Goal: Transaction & Acquisition: Purchase product/service

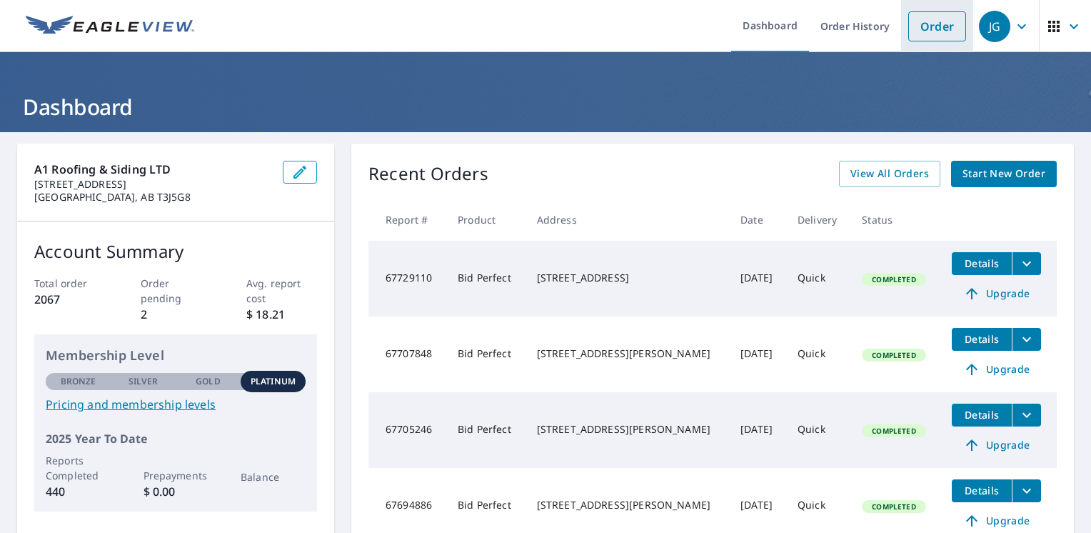
click at [928, 21] on link "Order" at bounding box center [937, 26] width 58 height 30
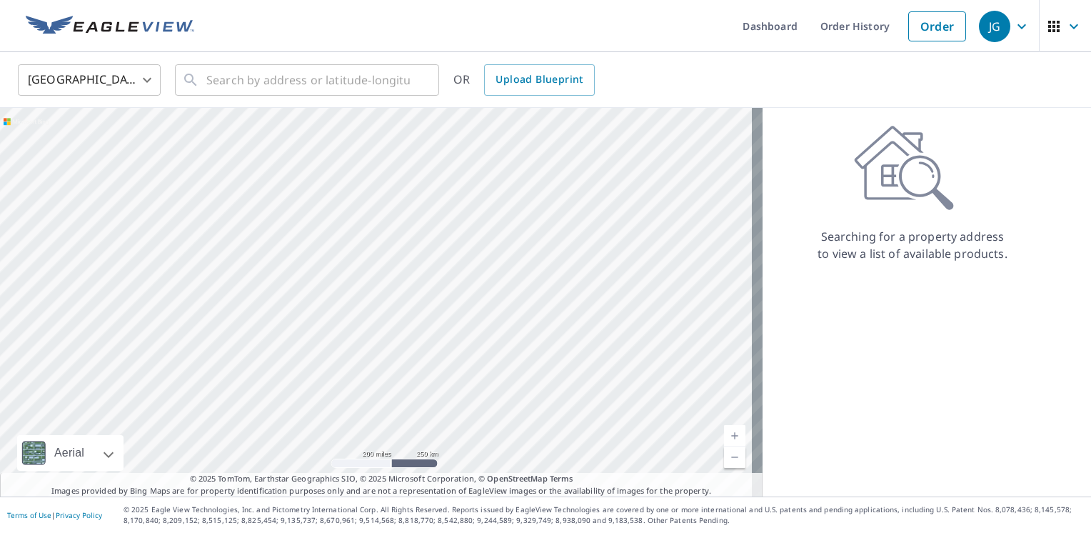
click at [90, 58] on div "United States [GEOGRAPHIC_DATA] ​ ​ OR Upload Blueprint" at bounding box center [545, 80] width 1091 height 56
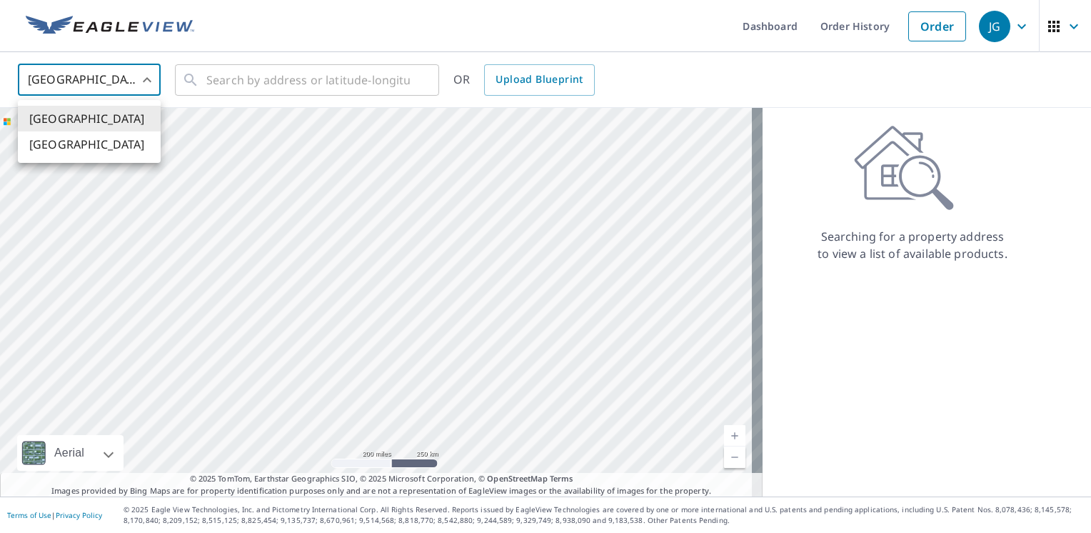
click at [91, 72] on body "JG JG Dashboard Order History Order JG United States US ​ ​ OR Upload Blueprint…" at bounding box center [545, 266] width 1091 height 533
click at [90, 146] on li "[GEOGRAPHIC_DATA]" at bounding box center [89, 144] width 143 height 26
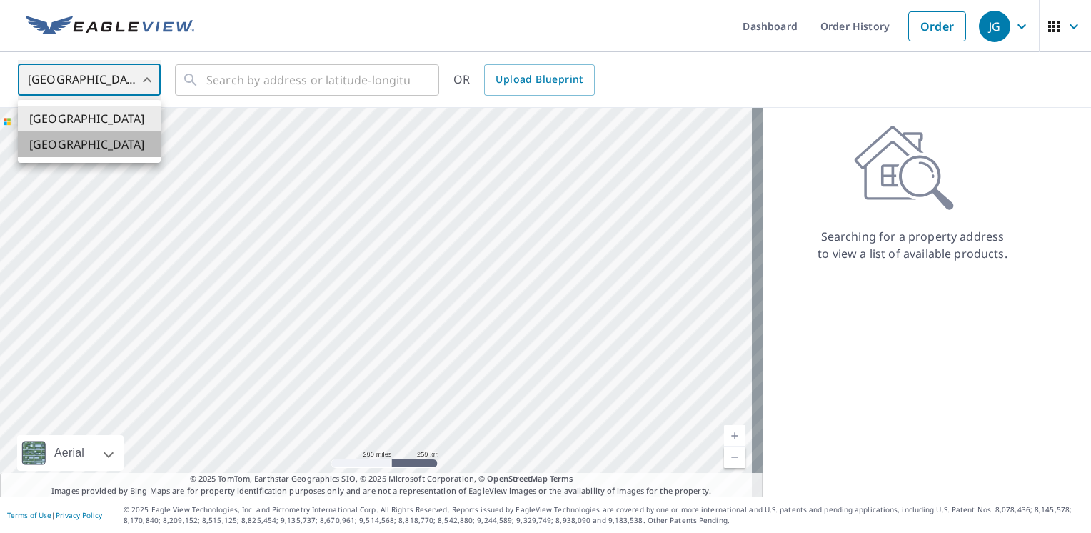
type input "CA"
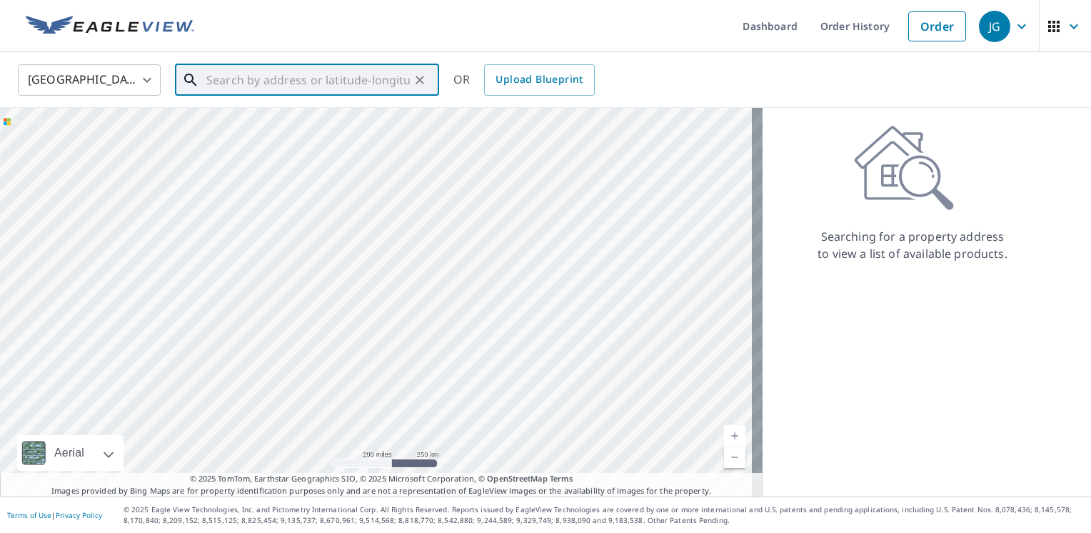
click at [306, 77] on input "text" at bounding box center [308, 80] width 204 height 40
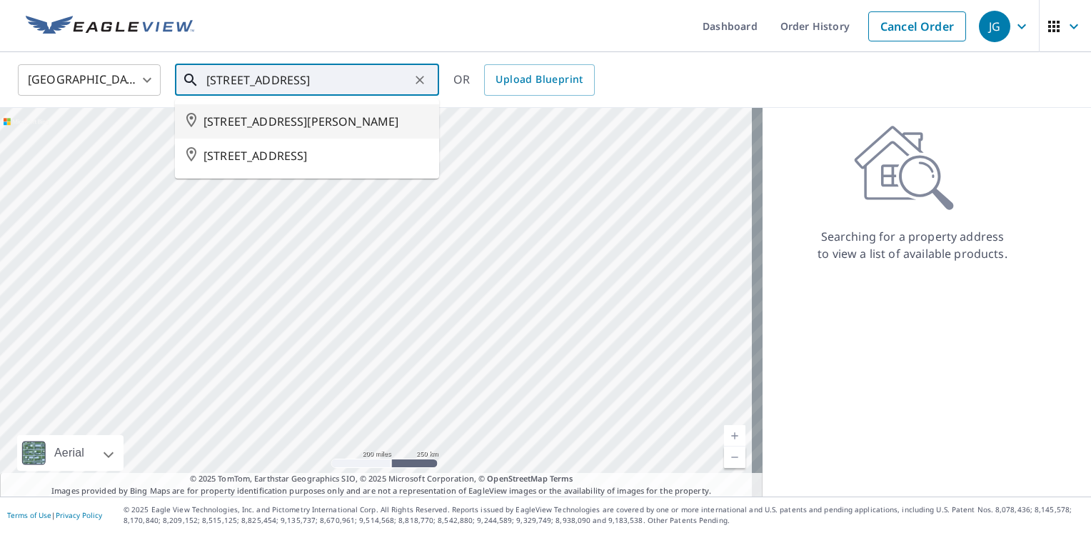
click at [331, 119] on span "[STREET_ADDRESS][PERSON_NAME]" at bounding box center [316, 121] width 224 height 17
type input "[STREET_ADDRESS][PERSON_NAME]"
